Goal: Use online tool/utility

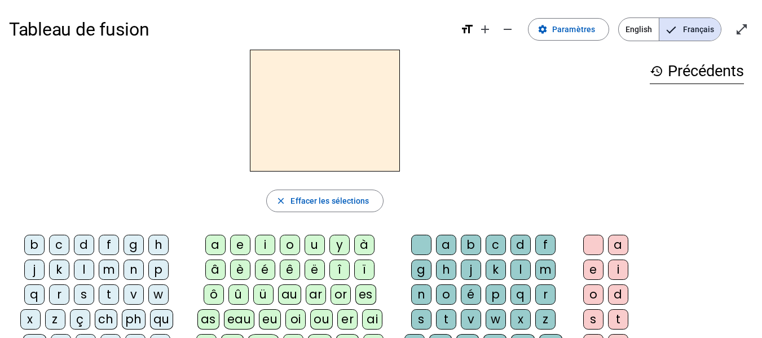
click at [85, 241] on div "d" at bounding box center [84, 245] width 20 height 20
click at [217, 241] on div "a" at bounding box center [215, 245] width 20 height 20
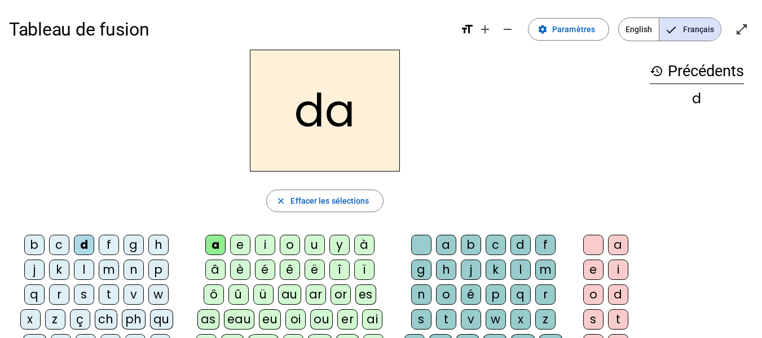
click at [239, 241] on div "e" at bounding box center [240, 245] width 20 height 20
click at [222, 240] on div "a" at bounding box center [215, 245] width 20 height 20
click at [290, 244] on div "o" at bounding box center [290, 245] width 20 height 20
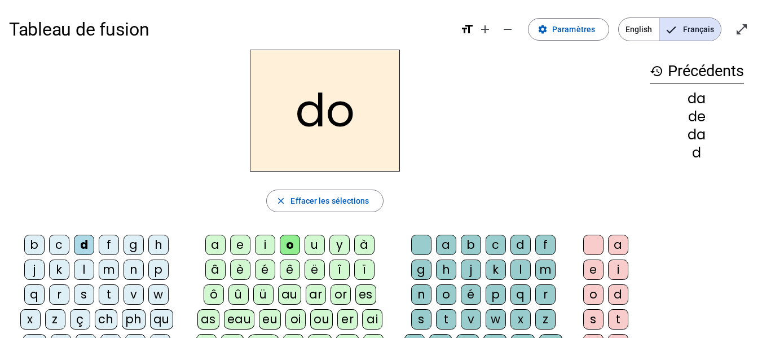
click at [313, 247] on div "u" at bounding box center [314, 245] width 20 height 20
click at [340, 244] on div "y" at bounding box center [339, 245] width 20 height 20
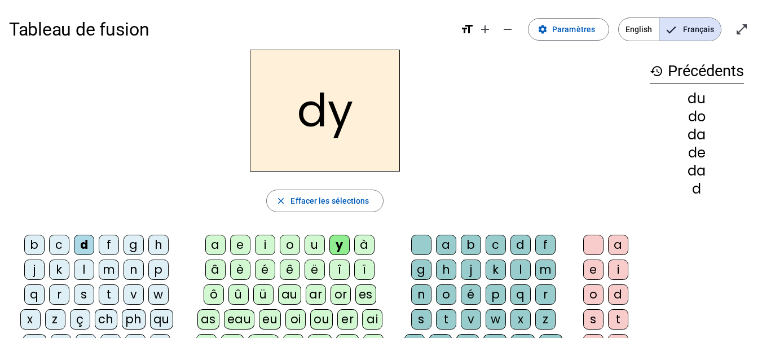
click at [360, 250] on div "à" at bounding box center [364, 245] width 20 height 20
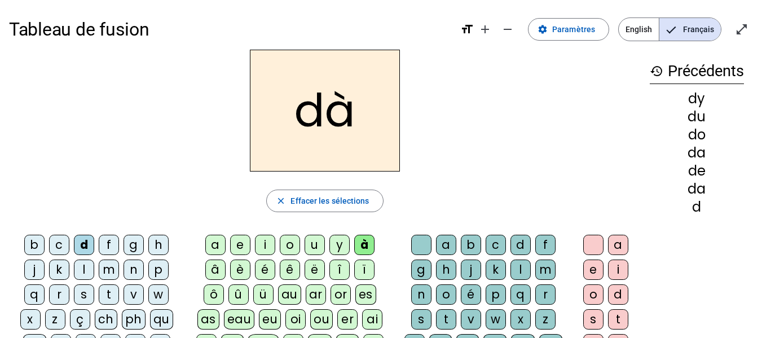
click at [268, 266] on div "é" at bounding box center [265, 269] width 20 height 20
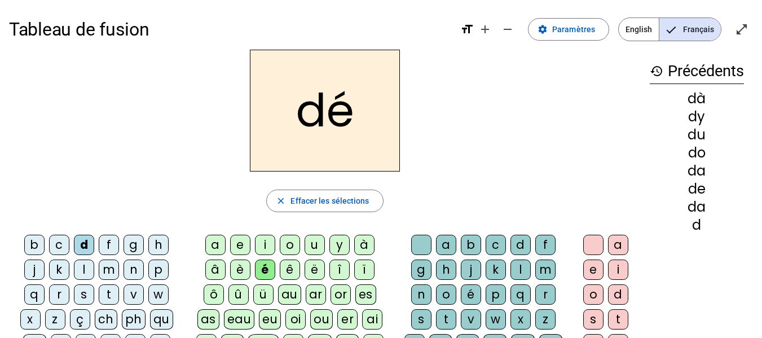
click at [291, 267] on div "ê" at bounding box center [290, 269] width 20 height 20
click at [317, 268] on div "ë" at bounding box center [314, 269] width 20 height 20
click at [339, 268] on div "î" at bounding box center [339, 269] width 20 height 20
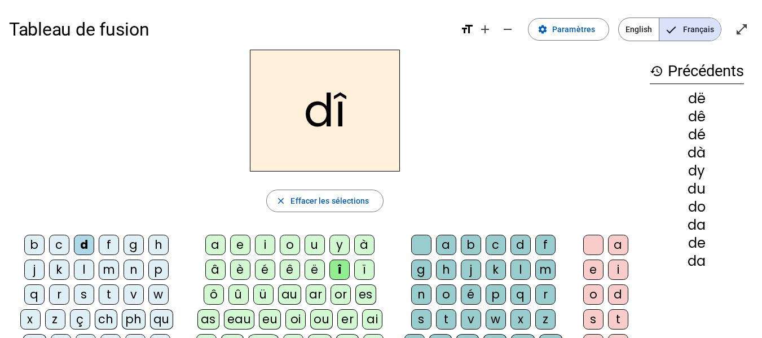
click at [216, 289] on div "ô" at bounding box center [214, 294] width 20 height 20
click at [292, 294] on div "au" at bounding box center [289, 294] width 23 height 20
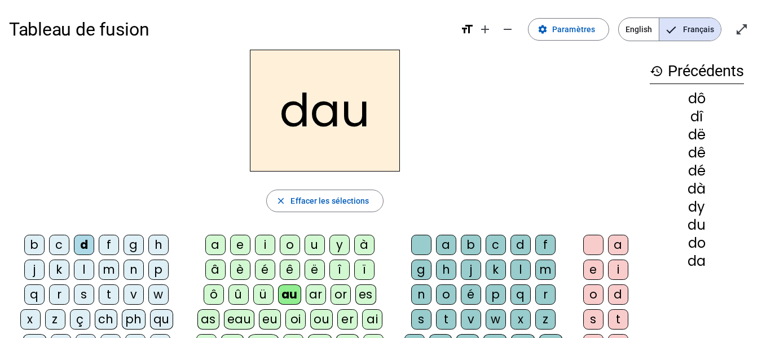
click at [315, 291] on div "ar" at bounding box center [316, 294] width 20 height 20
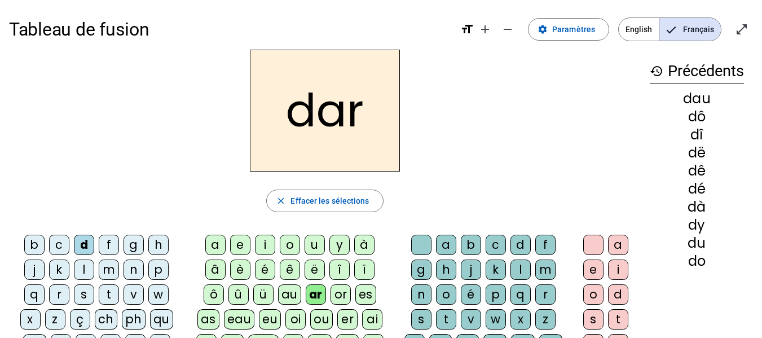
click at [347, 291] on div "or" at bounding box center [340, 294] width 20 height 20
click at [365, 295] on div "es" at bounding box center [365, 294] width 21 height 20
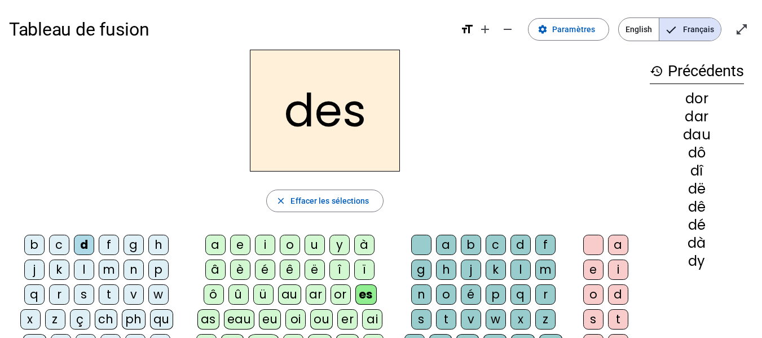
click at [211, 315] on div "as" at bounding box center [208, 319] width 22 height 20
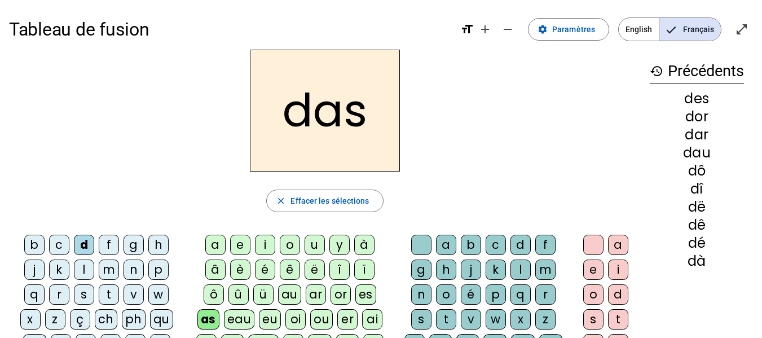
click at [242, 318] on div "eau" at bounding box center [239, 319] width 31 height 20
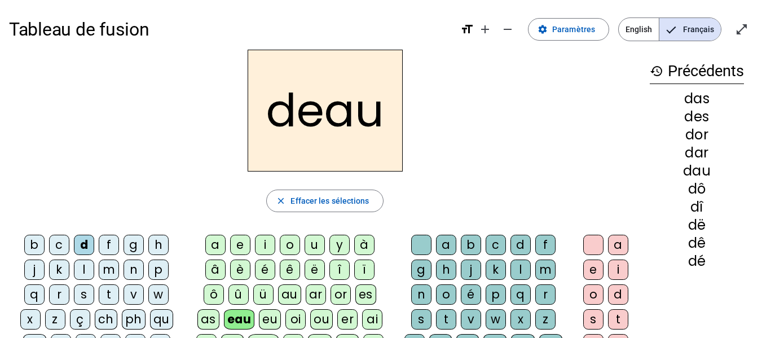
click at [273, 316] on div "eu" at bounding box center [270, 319] width 22 height 20
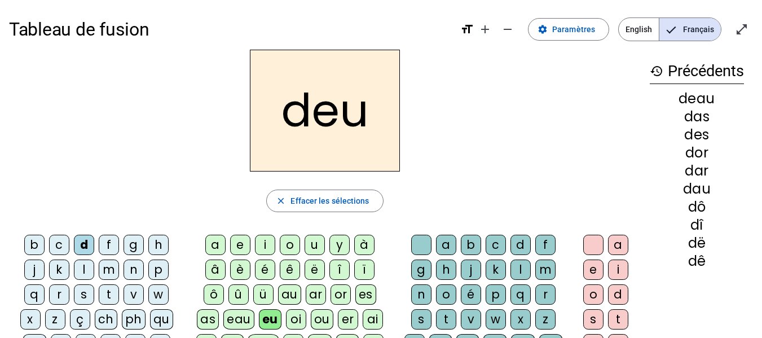
click at [297, 318] on div "oi" at bounding box center [296, 319] width 20 height 20
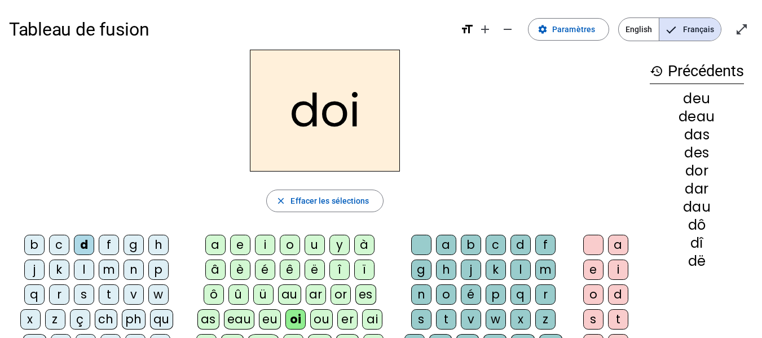
click at [322, 322] on div "ou" at bounding box center [321, 319] width 23 height 20
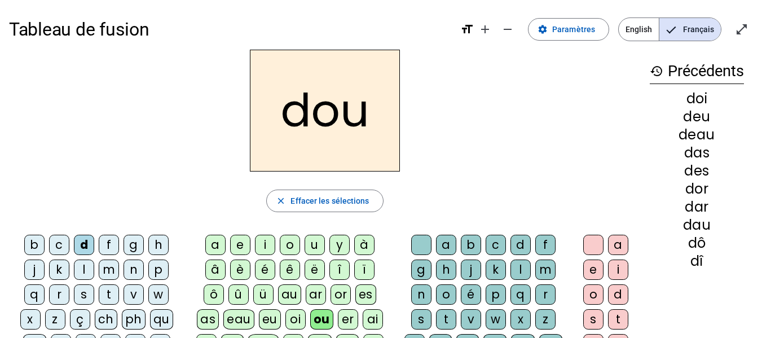
click at [347, 318] on div "er" at bounding box center [348, 319] width 20 height 20
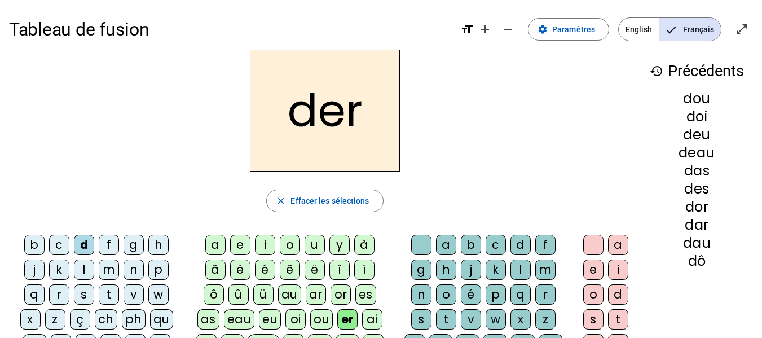
click at [446, 320] on div "t" at bounding box center [446, 319] width 20 height 20
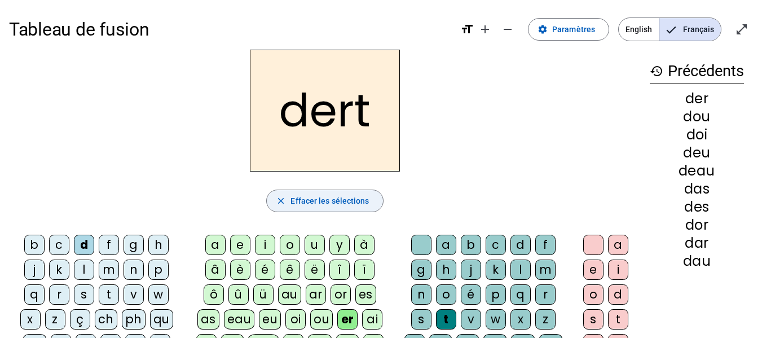
click at [343, 200] on span "Effacer les sélections" at bounding box center [329, 201] width 78 height 14
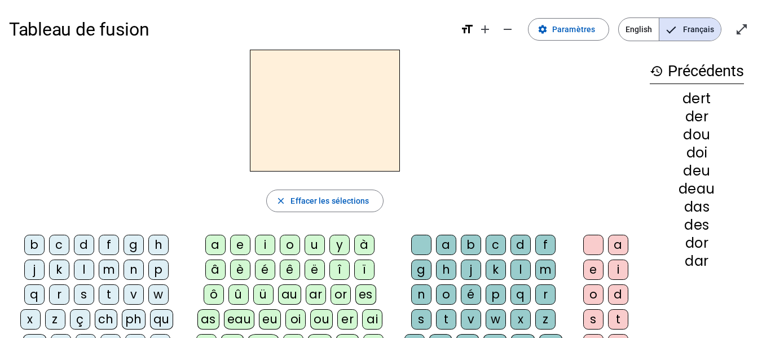
click at [85, 240] on div "d" at bounding box center [84, 245] width 20 height 20
click at [216, 241] on div "a" at bounding box center [215, 245] width 20 height 20
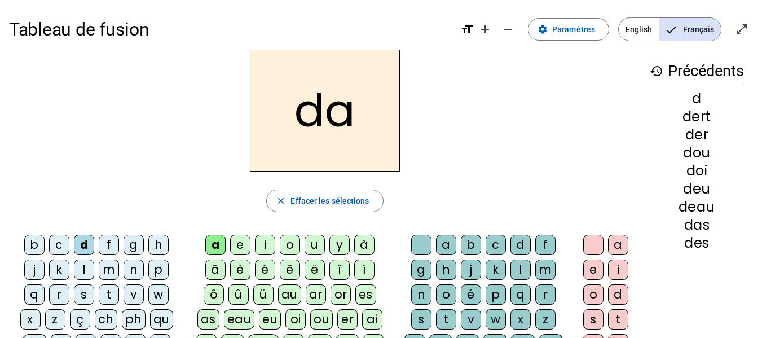
click at [470, 241] on div "b" at bounding box center [471, 245] width 20 height 20
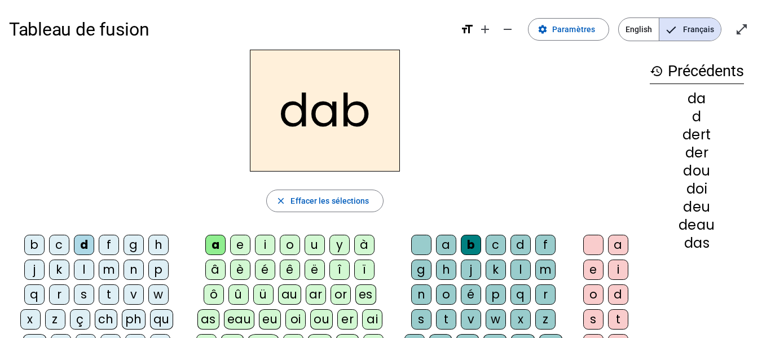
click at [594, 269] on div "e" at bounding box center [593, 269] width 20 height 20
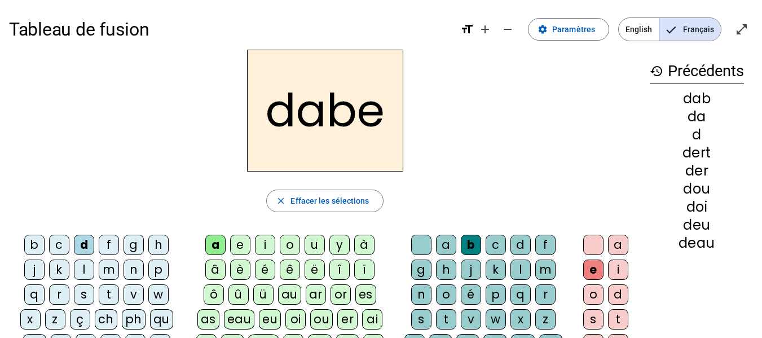
click at [621, 245] on div "a" at bounding box center [618, 245] width 20 height 20
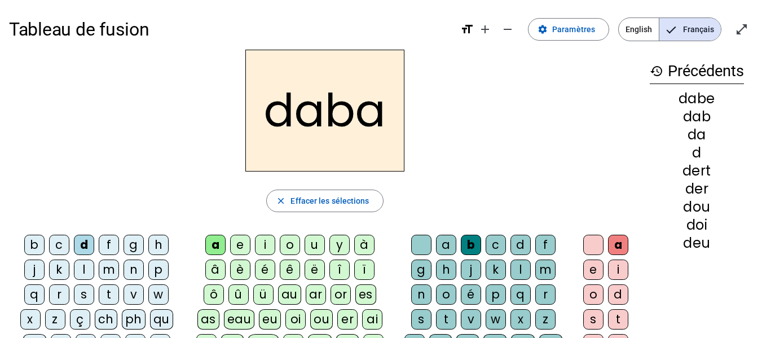
click at [594, 269] on div "e" at bounding box center [593, 269] width 20 height 20
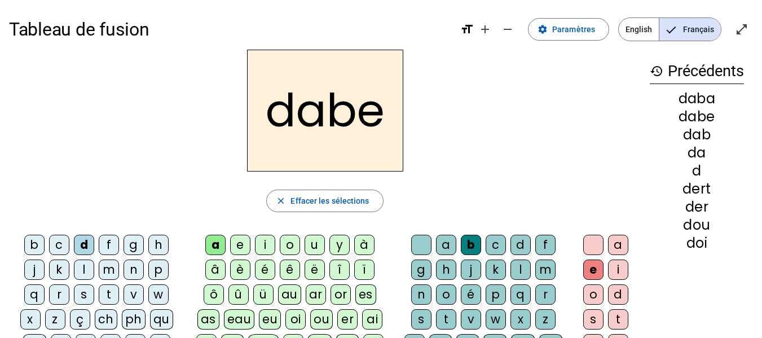
click at [617, 263] on div "i" at bounding box center [618, 269] width 20 height 20
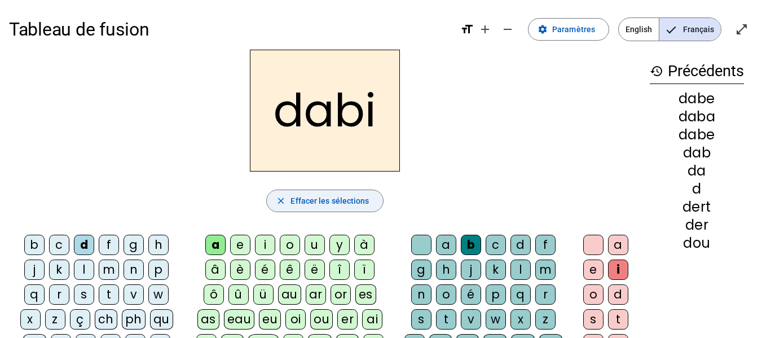
click at [348, 200] on span "Effacer les sélections" at bounding box center [329, 201] width 78 height 14
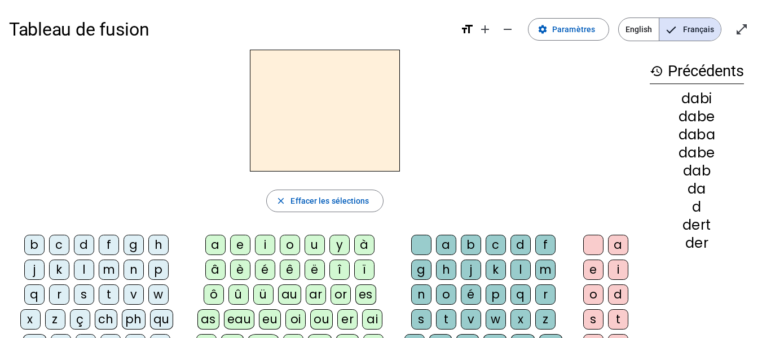
click at [86, 242] on div "d" at bounding box center [84, 245] width 20 height 20
click at [215, 242] on div "a" at bounding box center [215, 245] width 20 height 20
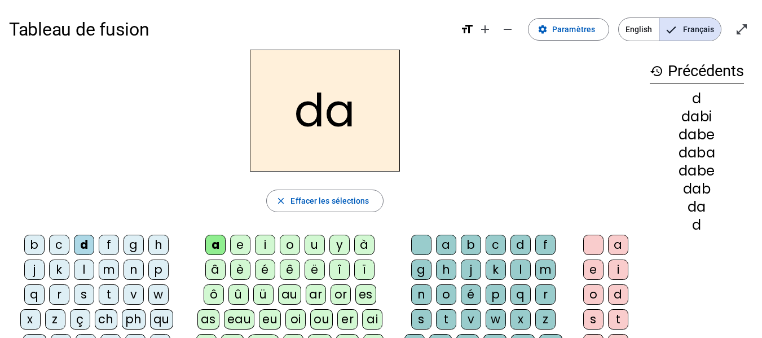
click at [419, 293] on div "n" at bounding box center [421, 294] width 20 height 20
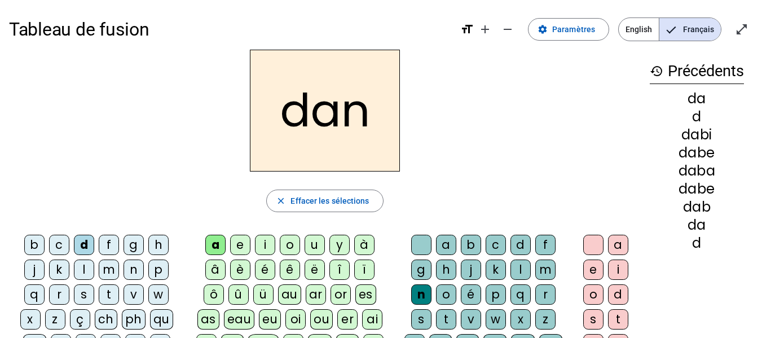
click at [591, 267] on div "e" at bounding box center [593, 269] width 20 height 20
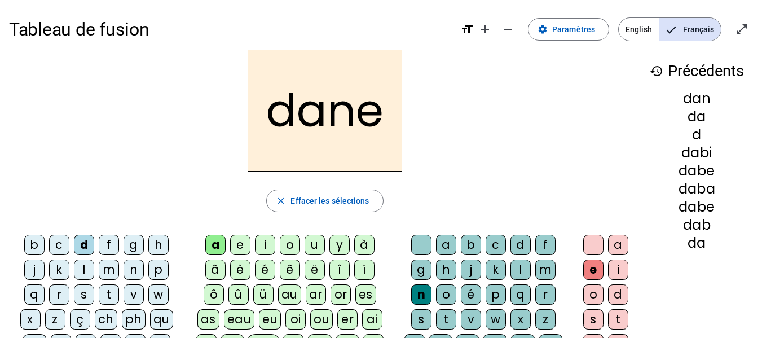
click at [621, 269] on div "i" at bounding box center [618, 269] width 20 height 20
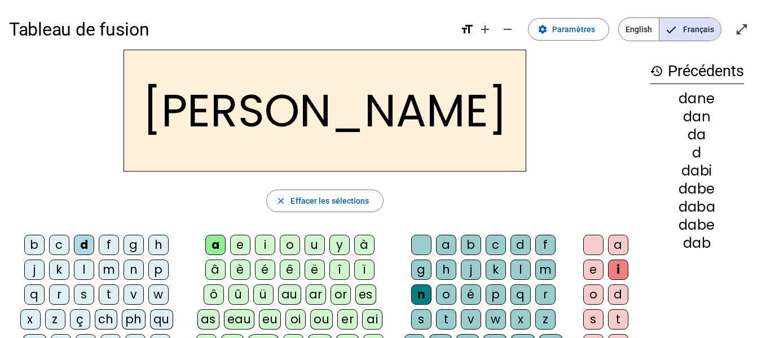
click at [594, 293] on div "o" at bounding box center [593, 294] width 20 height 20
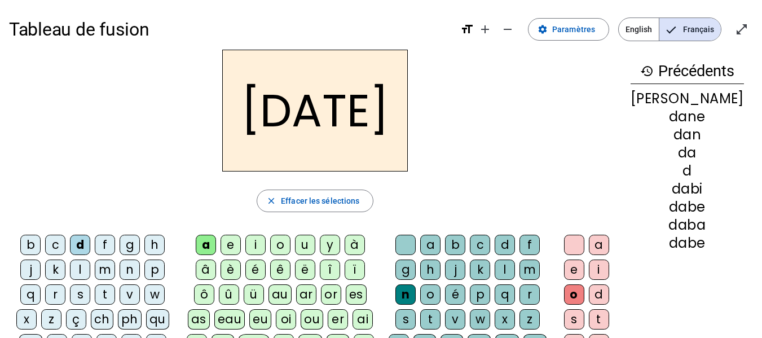
click at [609, 241] on div "a" at bounding box center [599, 245] width 20 height 20
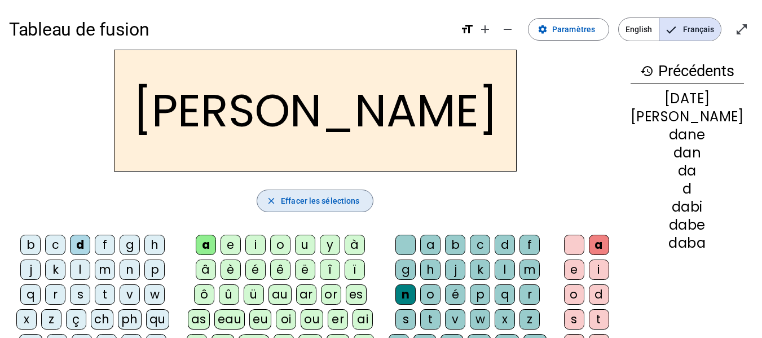
click at [358, 204] on span "Effacer les sélections" at bounding box center [320, 201] width 78 height 14
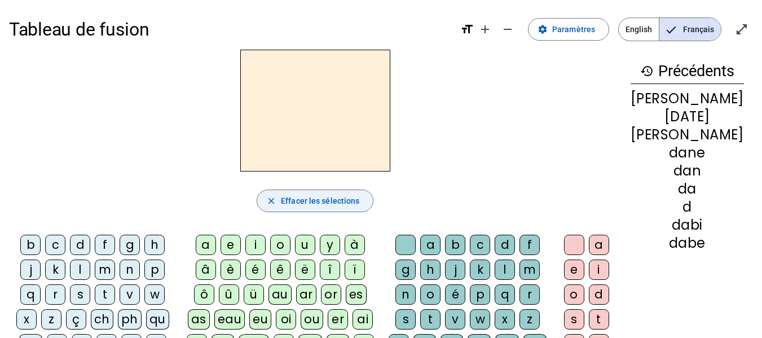
click at [109, 268] on div "m" at bounding box center [105, 269] width 20 height 20
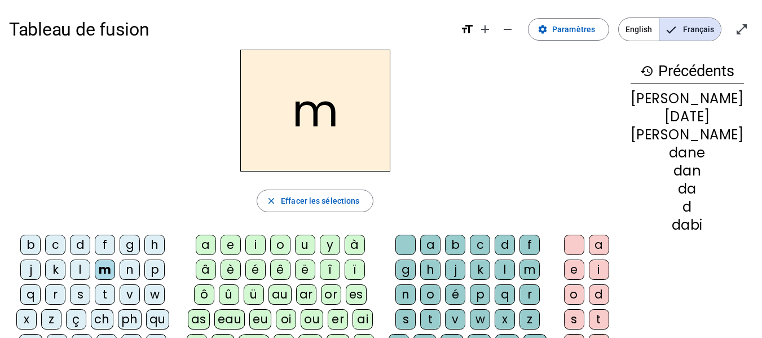
click at [216, 240] on div "a" at bounding box center [206, 245] width 20 height 20
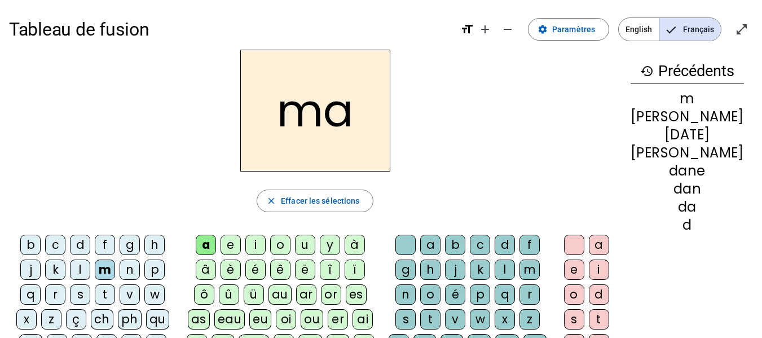
click at [415, 291] on div "n" at bounding box center [405, 294] width 20 height 20
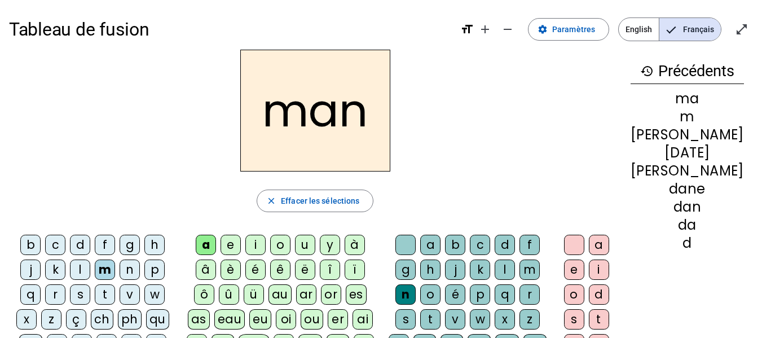
click at [584, 267] on div "e" at bounding box center [574, 269] width 20 height 20
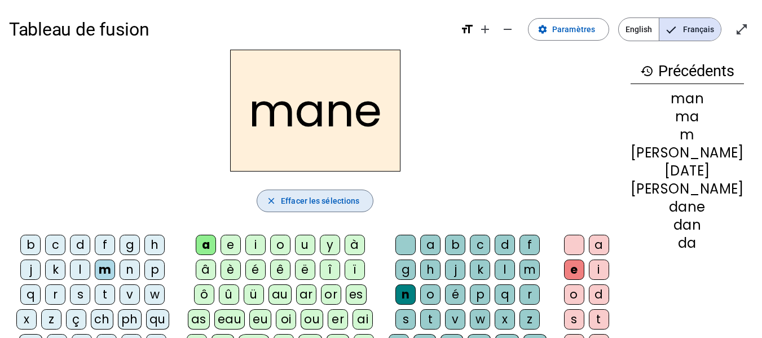
click at [355, 196] on span "Effacer les sélections" at bounding box center [320, 201] width 78 height 14
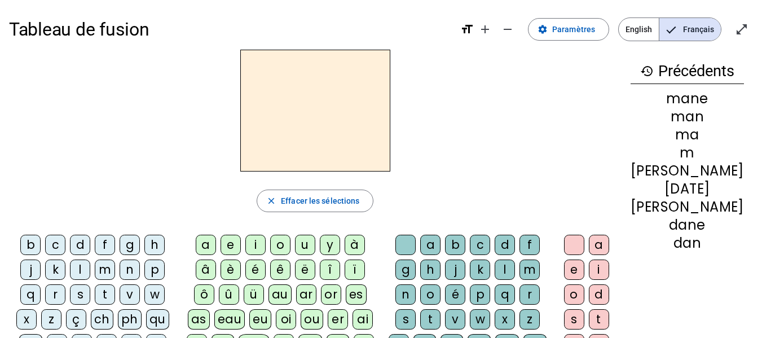
click at [107, 265] on div "m" at bounding box center [105, 269] width 20 height 20
click at [241, 242] on div "e" at bounding box center [230, 245] width 20 height 20
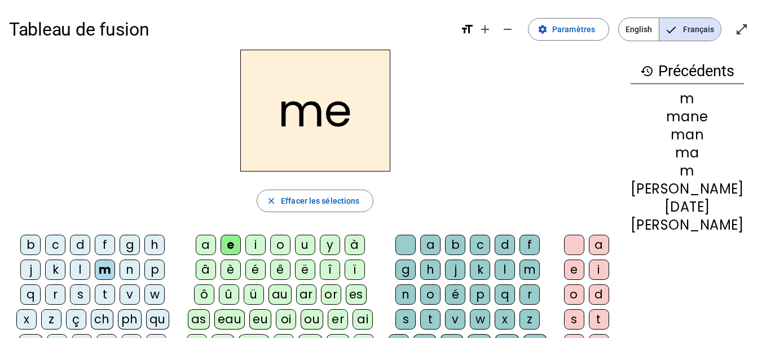
click at [440, 318] on div "t" at bounding box center [430, 319] width 20 height 20
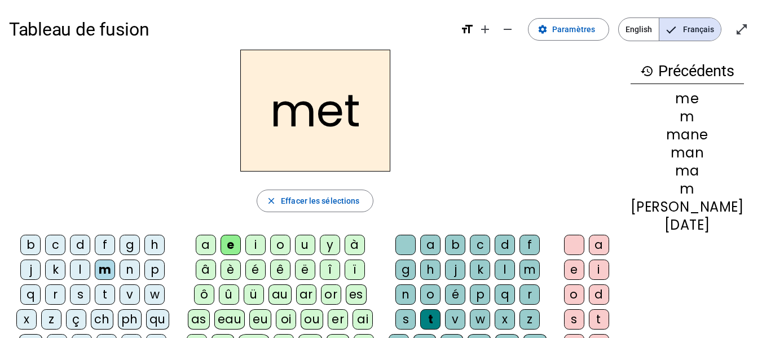
click at [584, 269] on div "e" at bounding box center [574, 269] width 20 height 20
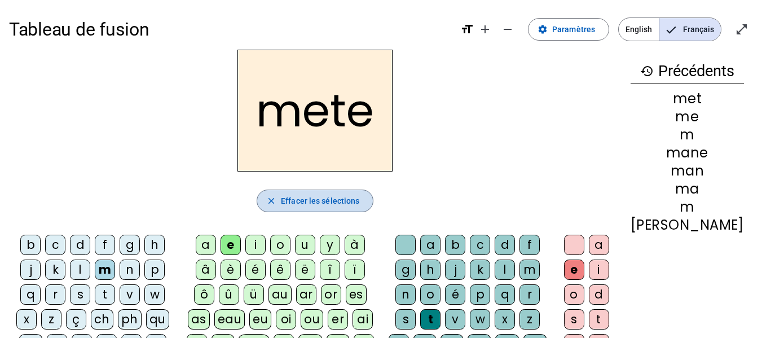
click at [359, 197] on span "Effacer les sélections" at bounding box center [320, 201] width 78 height 14
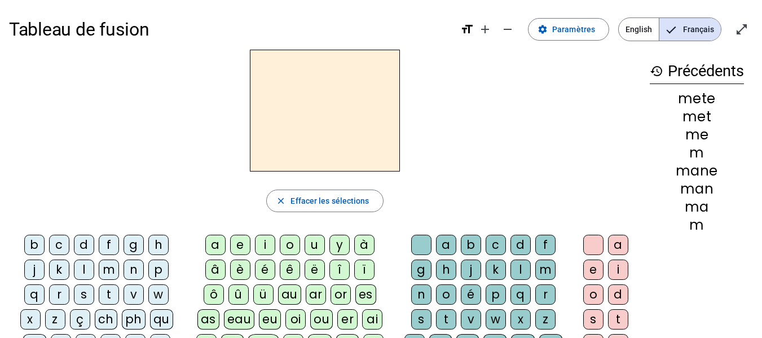
click at [109, 240] on div "f" at bounding box center [109, 245] width 20 height 20
click at [245, 240] on div "e" at bounding box center [240, 245] width 20 height 20
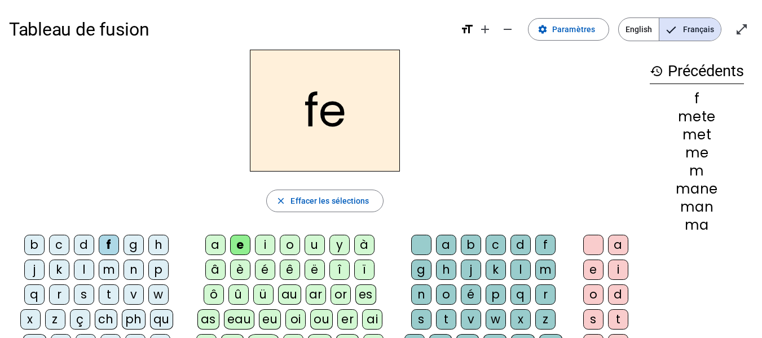
click at [447, 318] on div "t" at bounding box center [446, 319] width 20 height 20
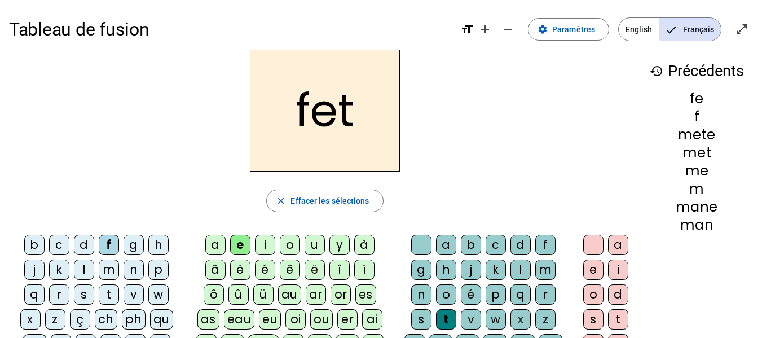
click at [591, 267] on div "e" at bounding box center [593, 269] width 20 height 20
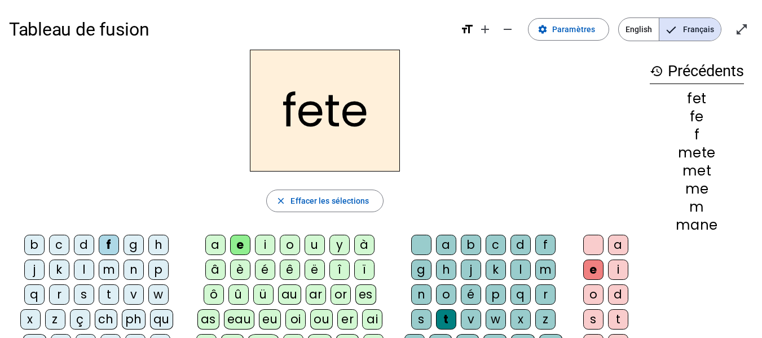
click at [616, 267] on div "i" at bounding box center [618, 269] width 20 height 20
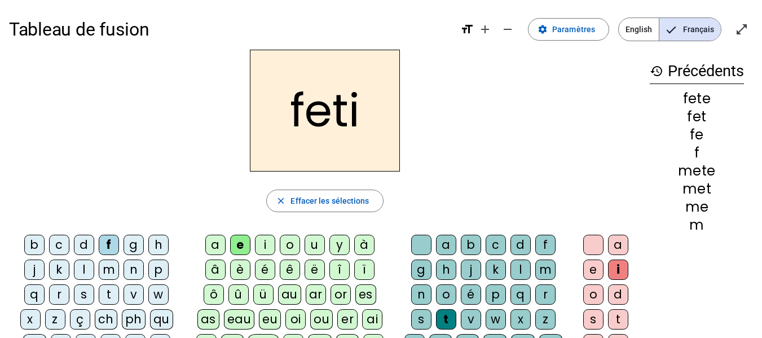
click at [616, 241] on div "a" at bounding box center [618, 245] width 20 height 20
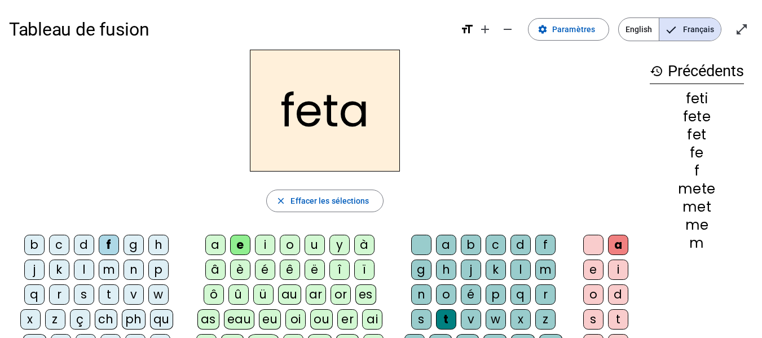
click at [292, 265] on div "ê" at bounding box center [290, 269] width 20 height 20
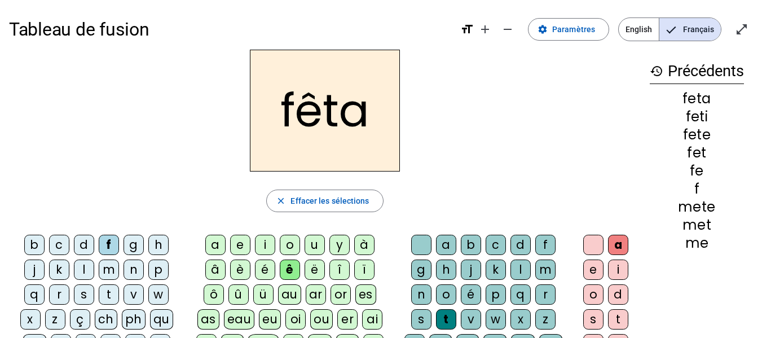
click at [241, 242] on div "e" at bounding box center [240, 245] width 20 height 20
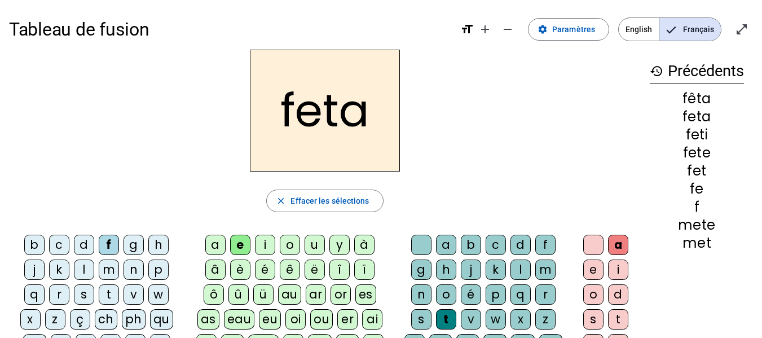
click at [290, 268] on div "ê" at bounding box center [290, 269] width 20 height 20
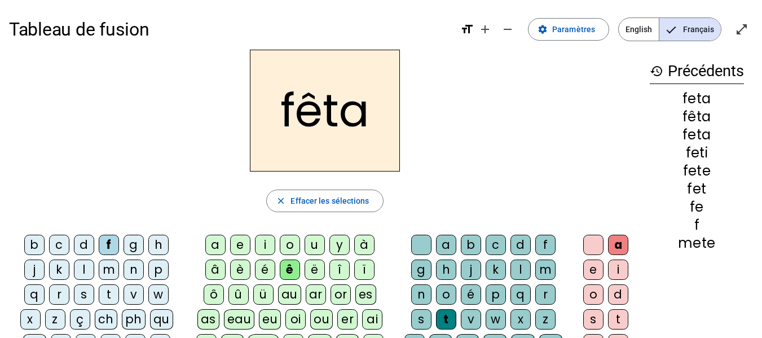
click at [241, 241] on div "e" at bounding box center [240, 245] width 20 height 20
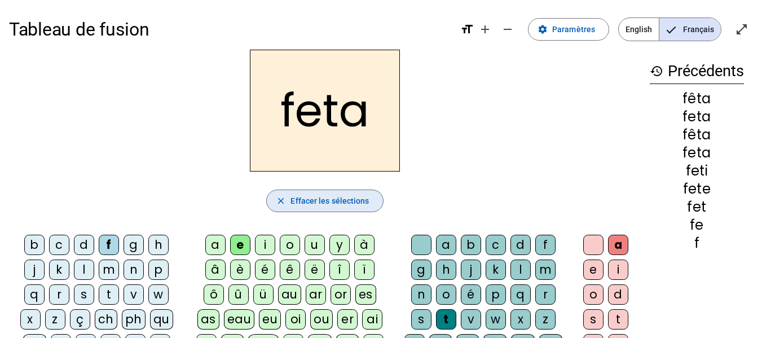
click at [364, 200] on span "Effacer les sélections" at bounding box center [329, 201] width 78 height 14
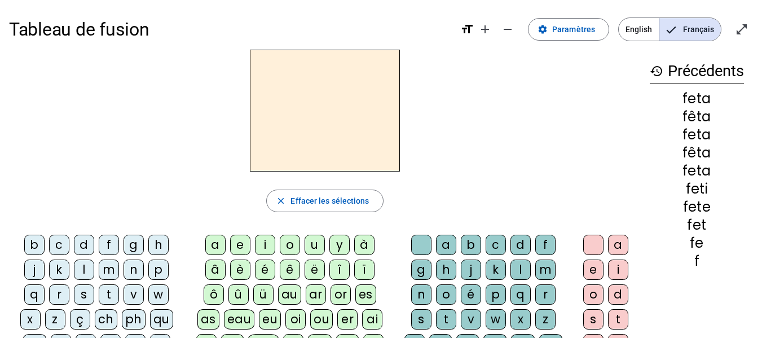
click at [161, 267] on div "p" at bounding box center [158, 269] width 20 height 20
click at [215, 242] on div "a" at bounding box center [215, 245] width 20 height 20
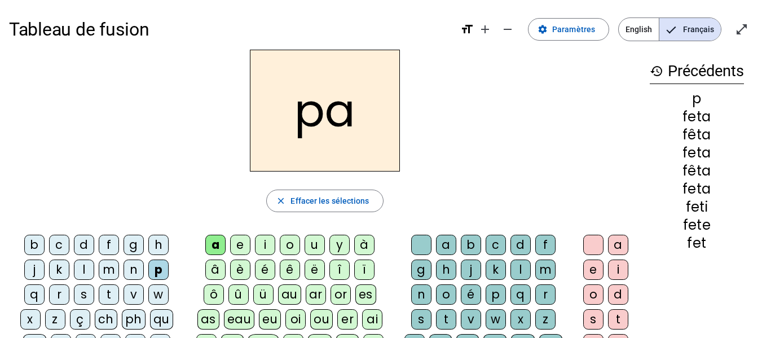
click at [519, 266] on div "l" at bounding box center [520, 269] width 20 height 20
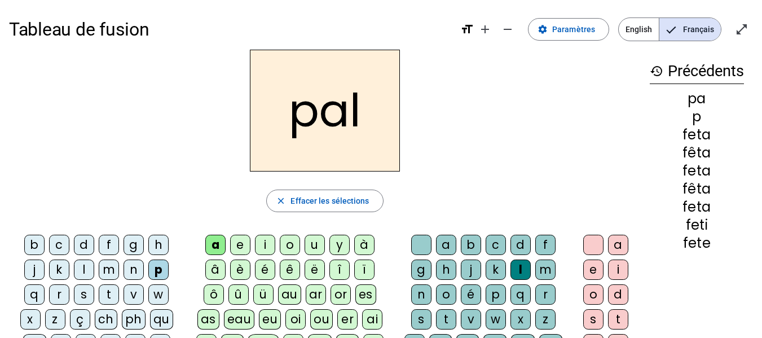
click at [591, 270] on div "e" at bounding box center [593, 269] width 20 height 20
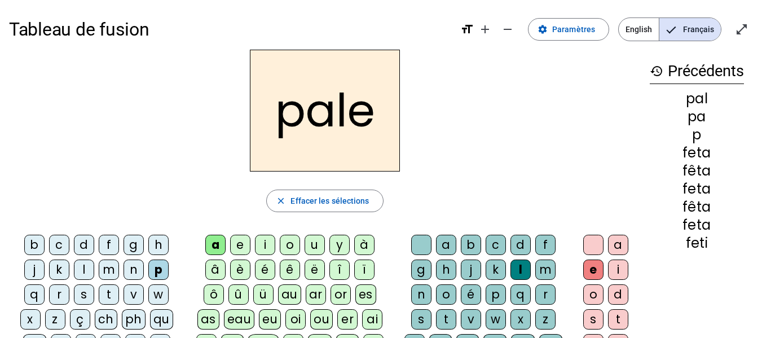
click at [620, 269] on div "i" at bounding box center [618, 269] width 20 height 20
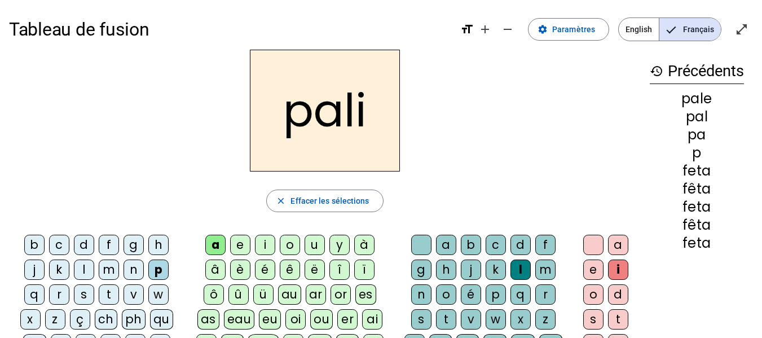
click at [618, 244] on div "a" at bounding box center [618, 245] width 20 height 20
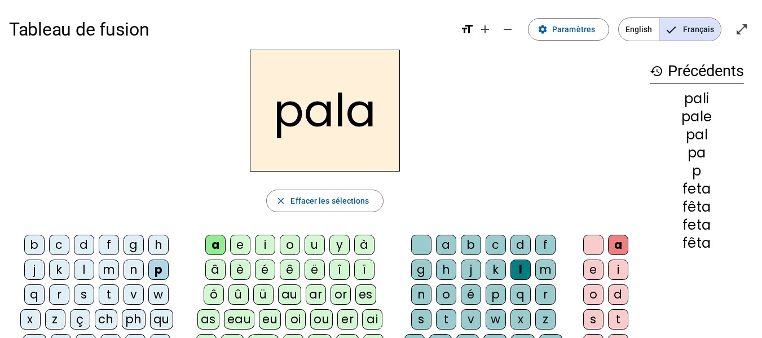
click at [594, 293] on div "o" at bounding box center [593, 294] width 20 height 20
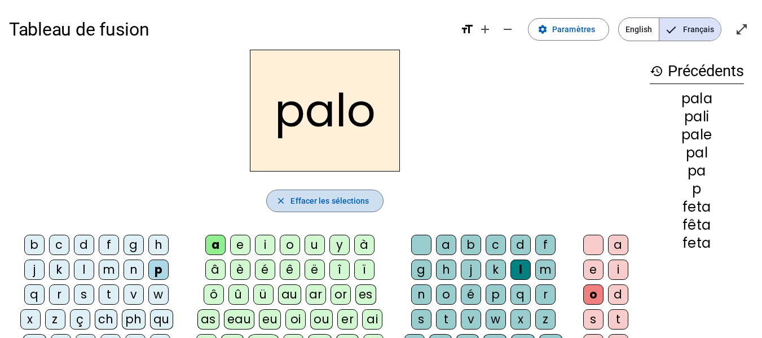
click at [338, 202] on span "Effacer les sélections" at bounding box center [329, 201] width 78 height 14
